Goal: Transaction & Acquisition: Purchase product/service

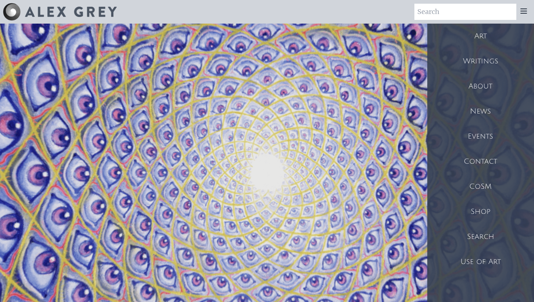
click at [493, 213] on div "Shop" at bounding box center [480, 211] width 107 height 25
